Goal: Browse casually: Explore the website without a specific task or goal

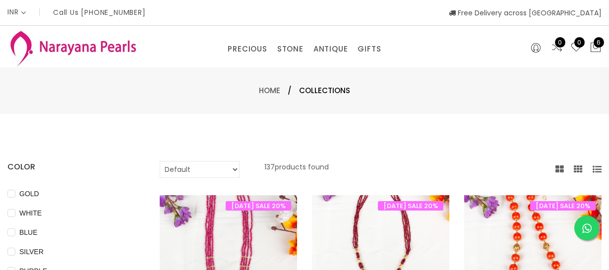
select select "INR"
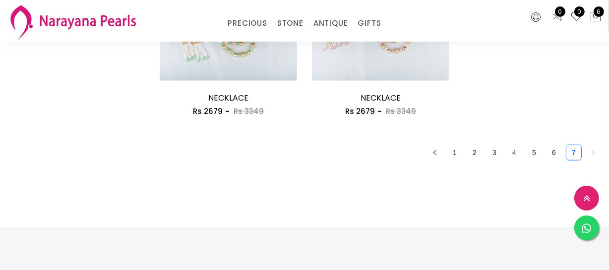
scroll to position [856, 0]
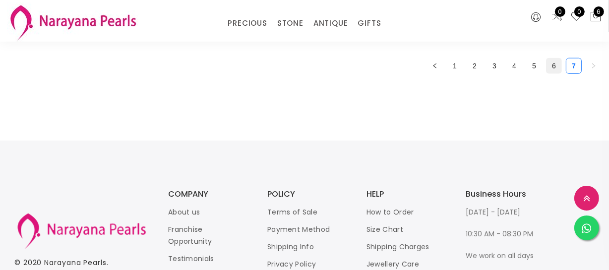
click at [549, 63] on link "6" at bounding box center [554, 66] width 15 height 15
click at [549, 42] on div "0 0 6" at bounding box center [558, 21] width 102 height 42
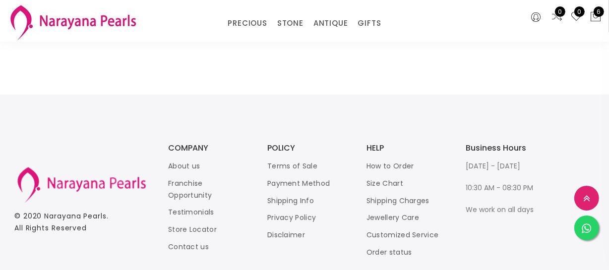
scroll to position [1409, 0]
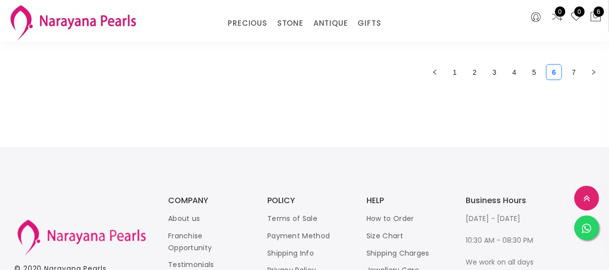
click at [530, 66] on link "5" at bounding box center [534, 72] width 15 height 15
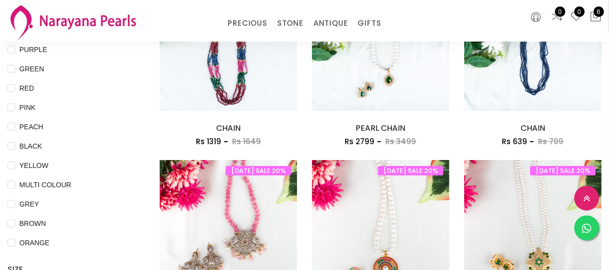
scroll to position [406, 0]
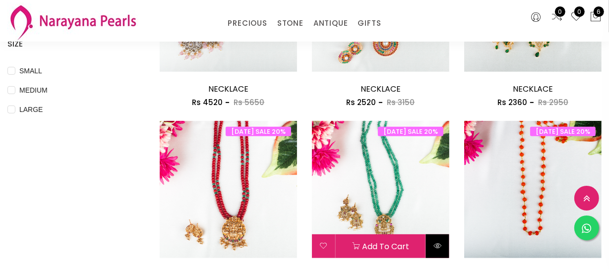
click at [434, 246] on icon at bounding box center [437, 246] width 8 height 8
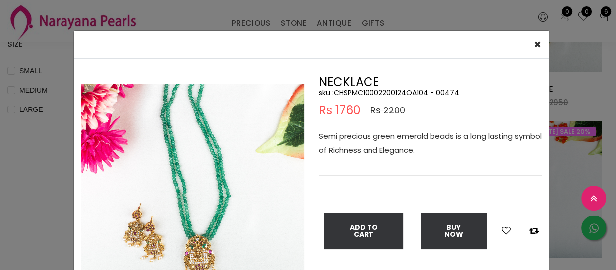
click at [381, 92] on h5 "sku : CHSPMC10002200124OA104 - 00474" at bounding box center [430, 92] width 223 height 9
click at [382, 90] on h5 "sku : CHSPMC10002200124OA104 - 00474" at bounding box center [430, 92] width 223 height 9
copy h5 "CHSPMC10002200124OA104"
click at [8, 154] on div "× Close Double (click / press) on the image to zoom (in / out). NECKLACE sku : …" at bounding box center [308, 135] width 616 height 270
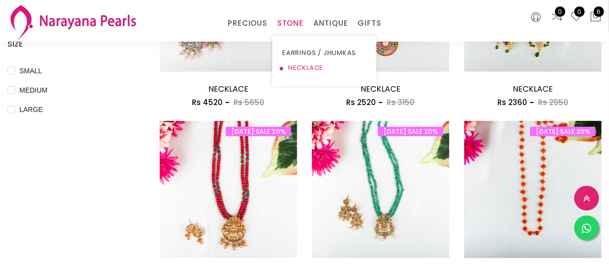
click at [294, 69] on link "NECKLACE" at bounding box center [324, 68] width 84 height 15
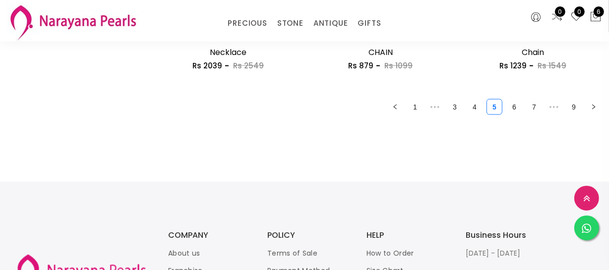
scroll to position [1398, 0]
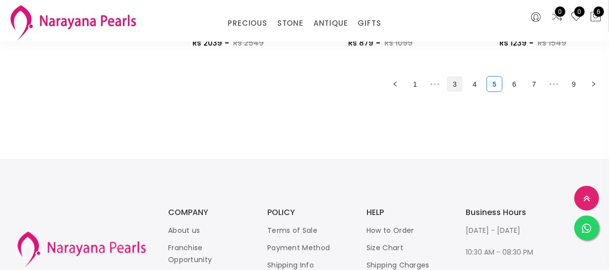
click at [452, 87] on link "3" at bounding box center [454, 84] width 15 height 15
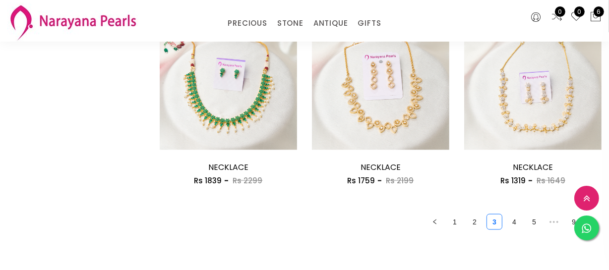
scroll to position [1307, 0]
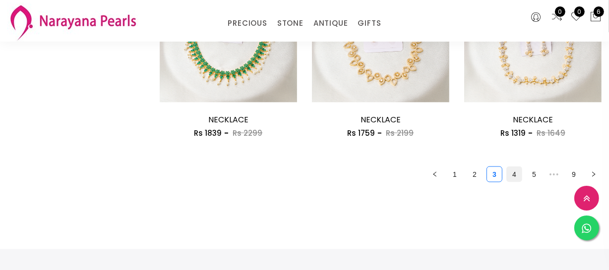
click at [508, 175] on link "4" at bounding box center [514, 174] width 15 height 15
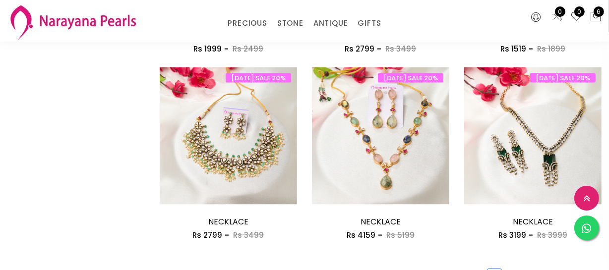
scroll to position [1307, 0]
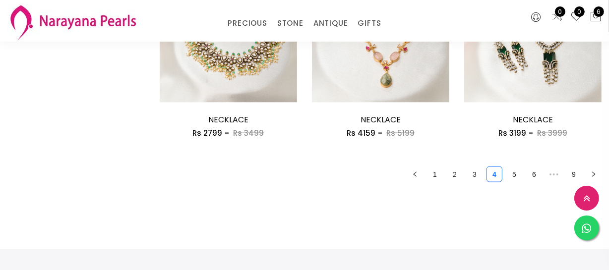
drag, startPoint x: 515, startPoint y: 176, endPoint x: 443, endPoint y: 173, distance: 72.4
click at [515, 176] on link "5" at bounding box center [514, 174] width 15 height 15
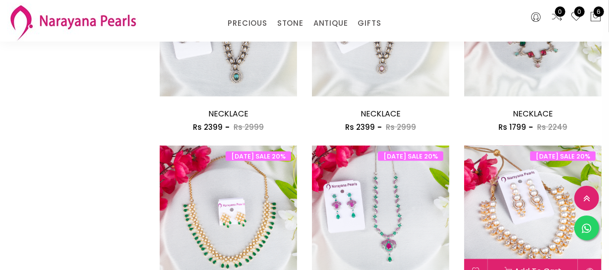
scroll to position [1398, 0]
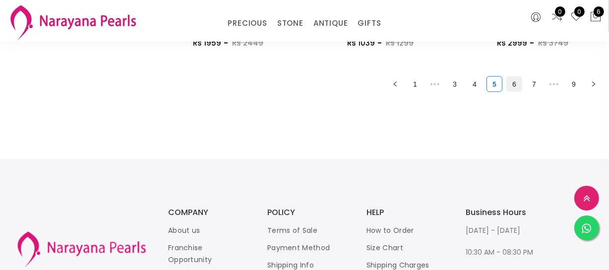
click at [507, 85] on link "6" at bounding box center [514, 84] width 15 height 15
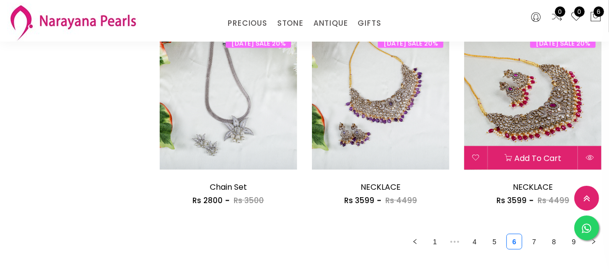
scroll to position [1262, 0]
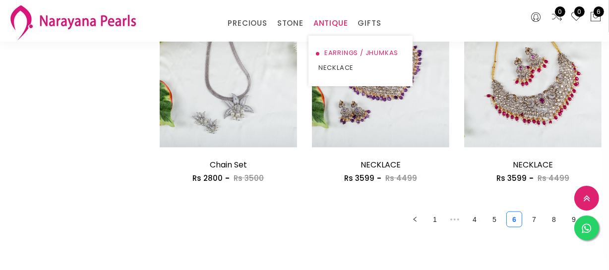
click at [337, 52] on link "EARRINGS / JHUMKAS" at bounding box center [360, 53] width 84 height 15
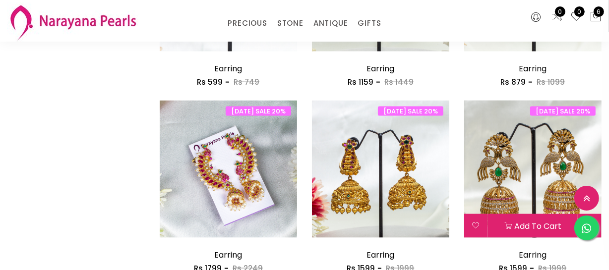
scroll to position [1352, 0]
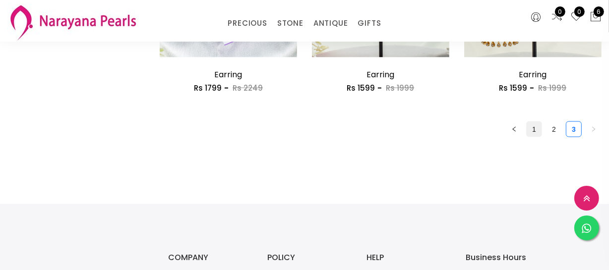
click at [531, 131] on link "1" at bounding box center [534, 129] width 15 height 15
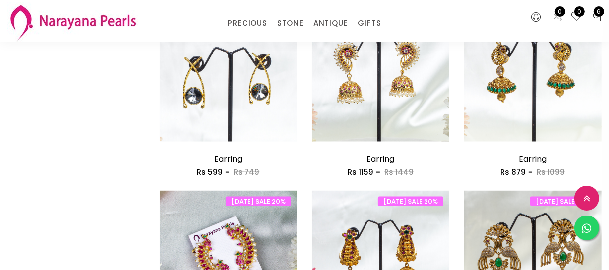
scroll to position [1262, 0]
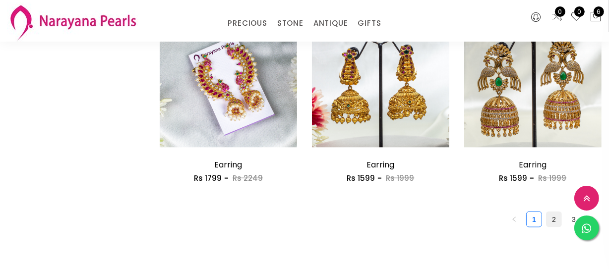
click at [551, 219] on link "2" at bounding box center [554, 219] width 15 height 15
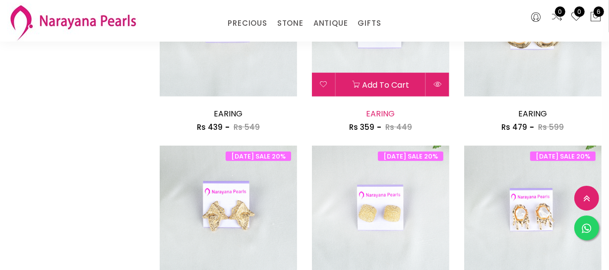
scroll to position [992, 0]
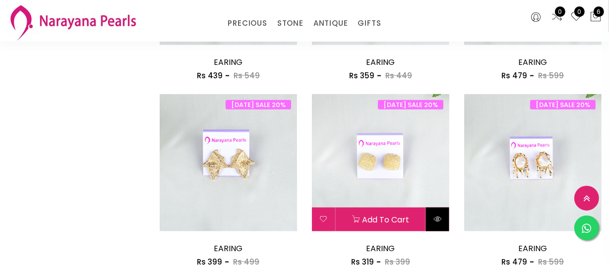
click at [436, 217] on icon at bounding box center [437, 219] width 8 height 8
select select "IN"
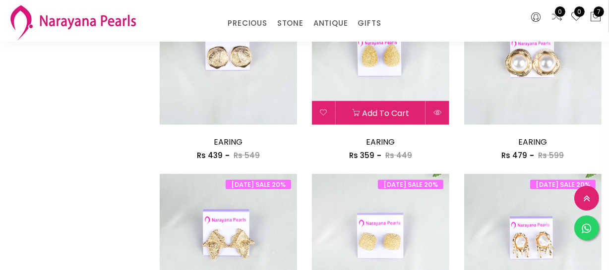
scroll to position [1088, 0]
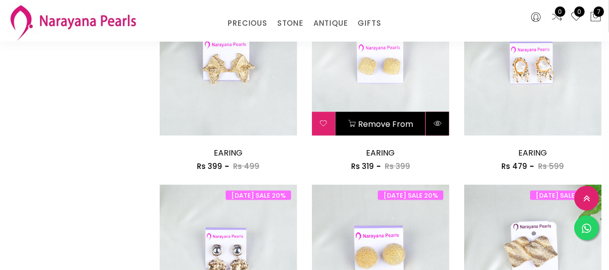
click at [442, 124] on button at bounding box center [437, 124] width 23 height 24
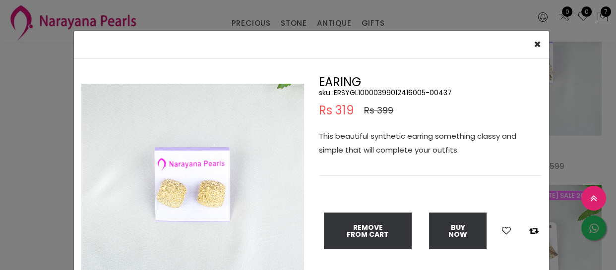
click at [372, 92] on h5 "sku : ERSYGL10000399012416005-00437" at bounding box center [430, 92] width 223 height 9
click at [374, 90] on h5 "sku : ERSYGL10000399012416005-00437" at bounding box center [430, 92] width 223 height 9
copy h5 "ERSYGL10000399012416005"
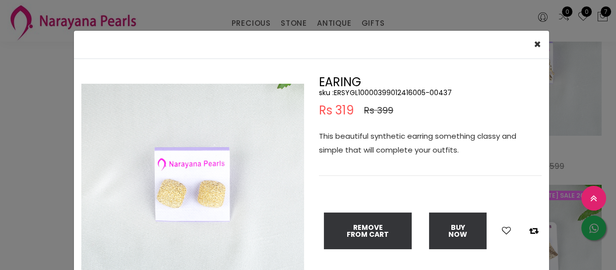
click at [48, 129] on div "× Close Double (click / press) on the image to zoom (in / out). EARING sku : ER…" at bounding box center [308, 135] width 616 height 270
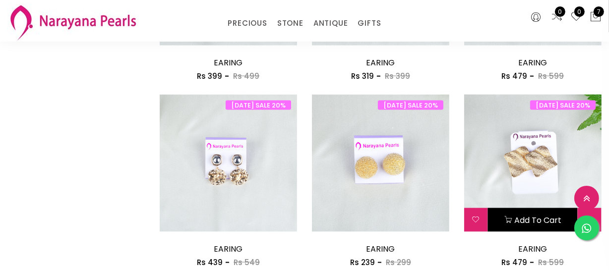
scroll to position [1268, 0]
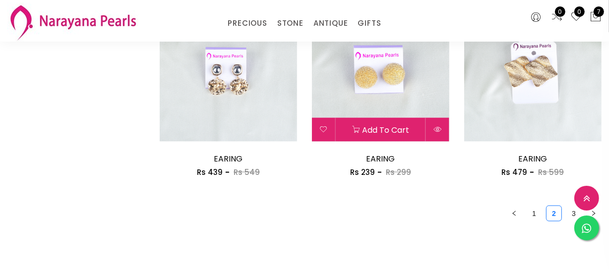
click at [429, 141] on div "[DATE] SALE 20% Add to cart EARING Rs 239 Rs 299" at bounding box center [380, 91] width 137 height 174
click at [442, 134] on button at bounding box center [437, 130] width 23 height 24
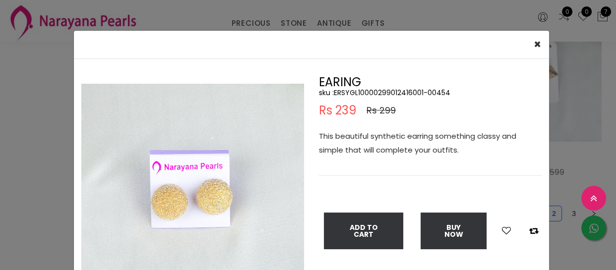
click at [40, 152] on div "× Close Double (click / press) on the image to zoom (in / out). EARING sku : ER…" at bounding box center [308, 135] width 616 height 270
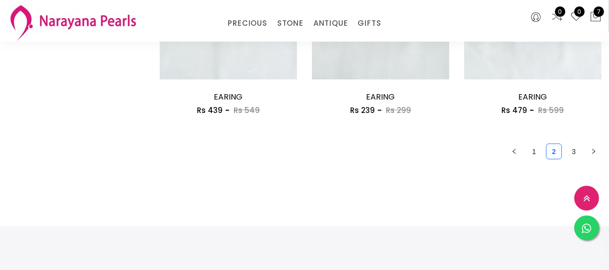
scroll to position [1398, 0]
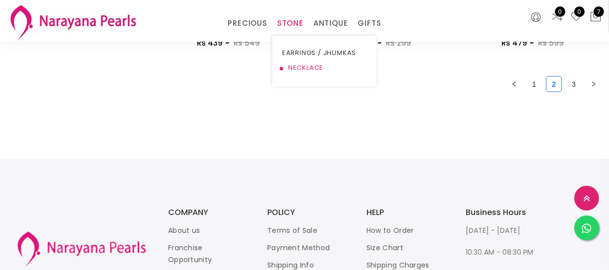
click at [296, 64] on link "NECKLACE" at bounding box center [324, 68] width 84 height 15
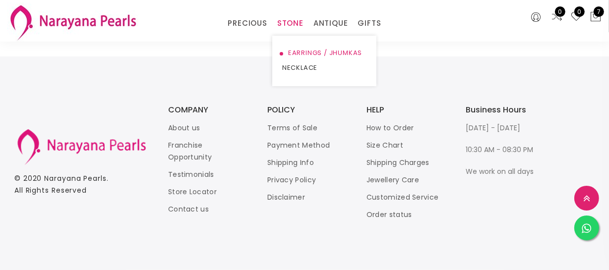
scroll to position [547, 0]
click at [304, 51] on link "EARRINGS / JHUMKAS" at bounding box center [324, 53] width 84 height 15
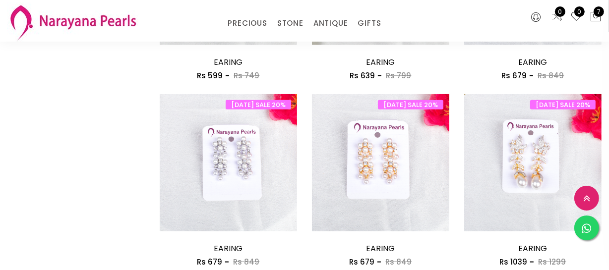
scroll to position [1262, 0]
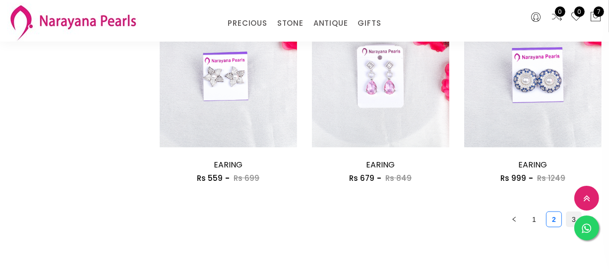
click at [570, 218] on link "3" at bounding box center [573, 219] width 15 height 15
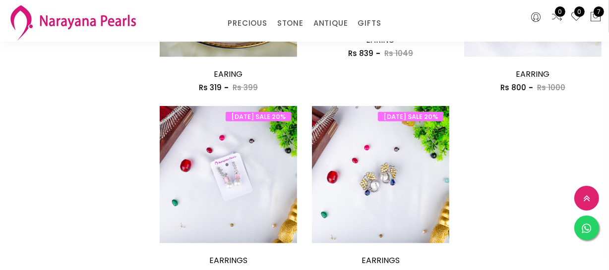
scroll to position [947, 0]
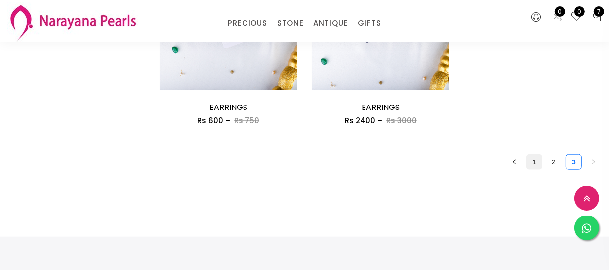
click at [537, 165] on link "1" at bounding box center [534, 162] width 15 height 15
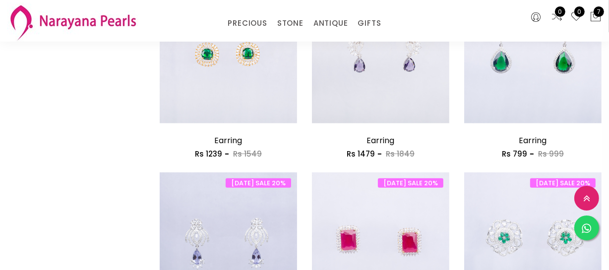
scroll to position [766, 0]
